Goal: Task Accomplishment & Management: Use online tool/utility

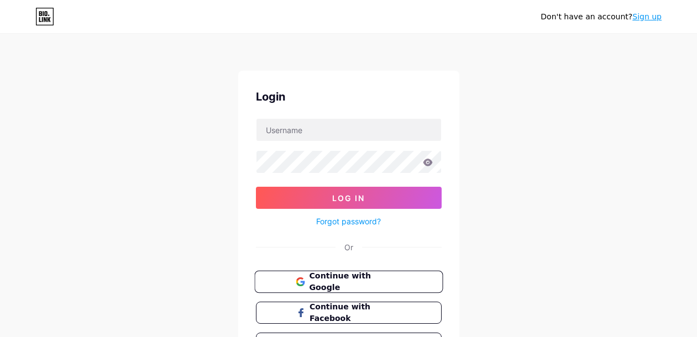
click at [393, 283] on span "Continue with Google" at bounding box center [355, 282] width 92 height 24
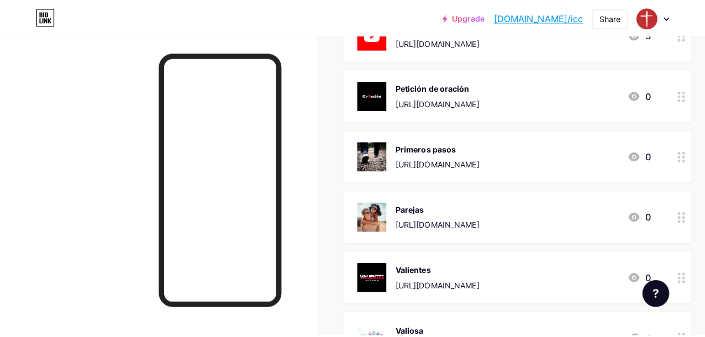
scroll to position [221, 0]
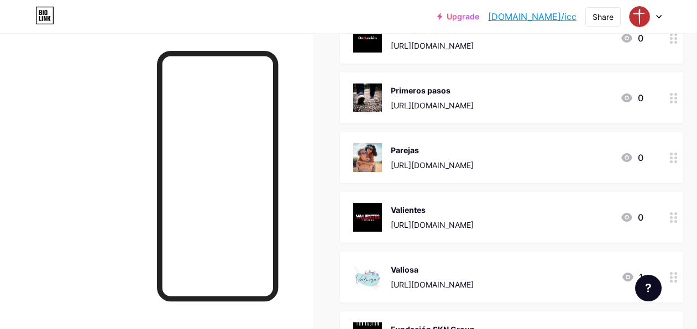
click at [474, 227] on div "[URL][DOMAIN_NAME]" at bounding box center [432, 225] width 83 height 12
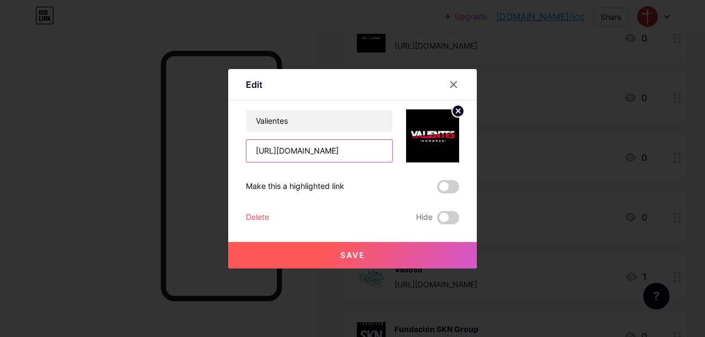
click at [334, 148] on input "[URL][DOMAIN_NAME]" at bounding box center [319, 151] width 146 height 22
click at [289, 149] on input "[URL][DOMAIN_NAME]" at bounding box center [319, 151] width 146 height 22
paste input "[URL][DOMAIN_NAME]"
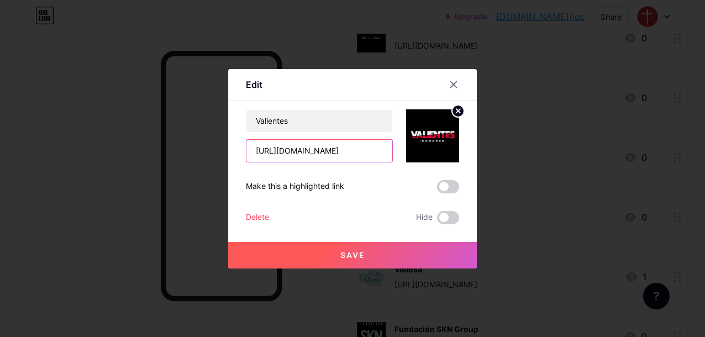
scroll to position [0, 19]
type input "[URL][DOMAIN_NAME]"
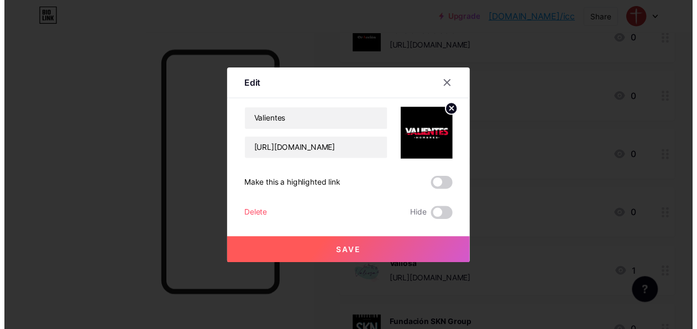
scroll to position [0, 0]
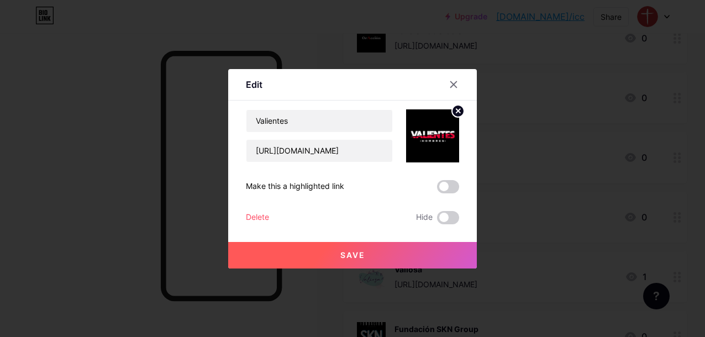
click at [362, 253] on span "Save" at bounding box center [352, 254] width 25 height 9
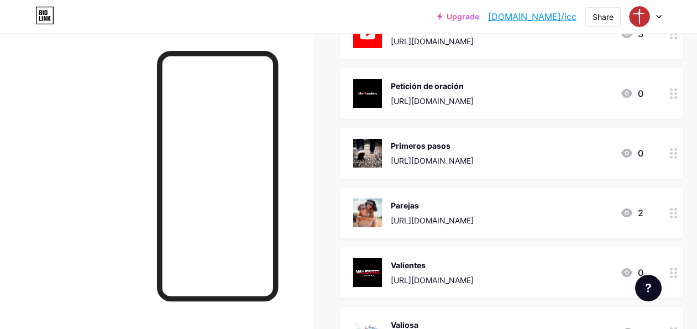
scroll to position [55, 0]
